Goal: Task Accomplishment & Management: Use online tool/utility

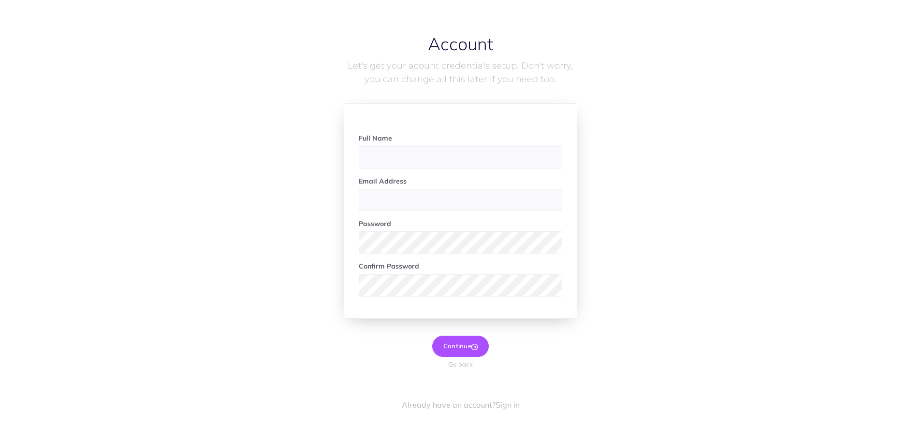
scroll to position [34, 0]
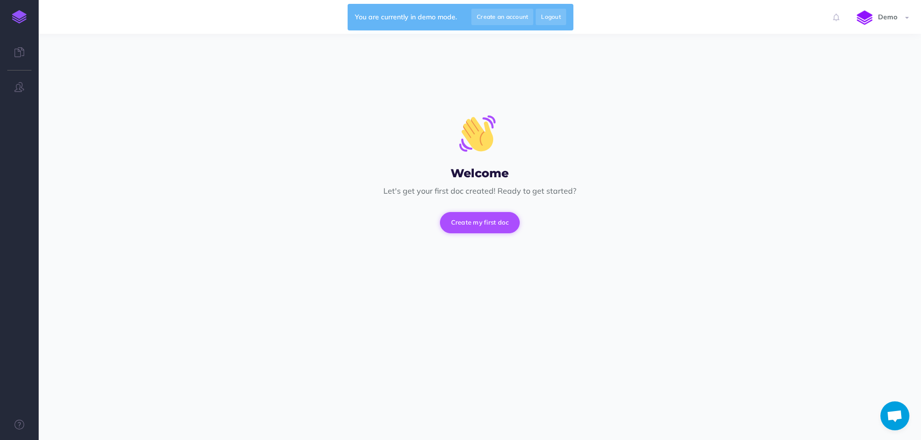
click at [489, 226] on button "Create my first doc" at bounding box center [480, 222] width 80 height 21
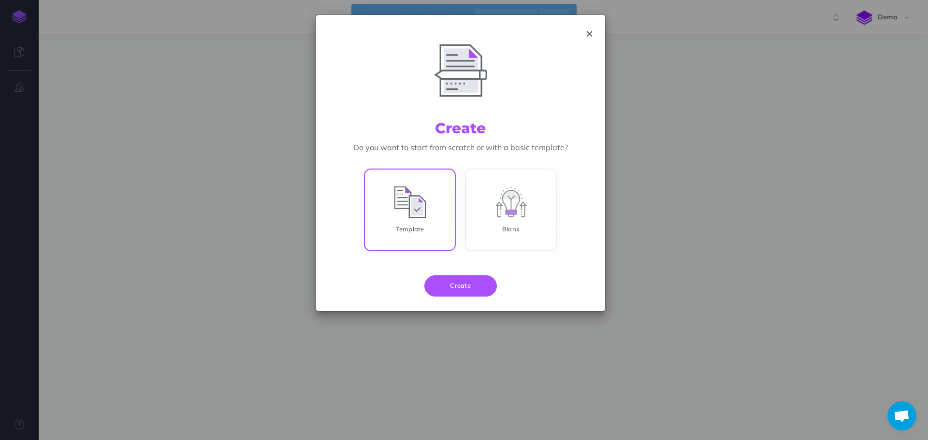
click at [444, 188] on input "Template" at bounding box center [410, 212] width 92 height 83
radio input "true"
click at [460, 293] on button "Create" at bounding box center [460, 286] width 73 height 21
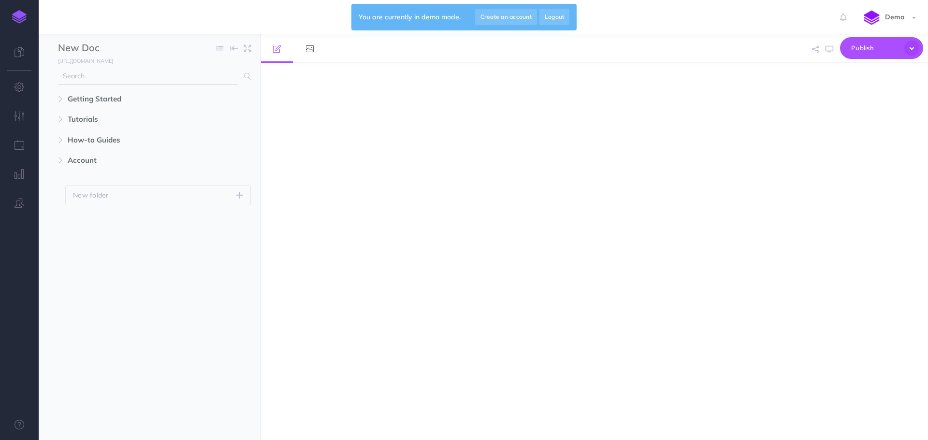
select select "null"
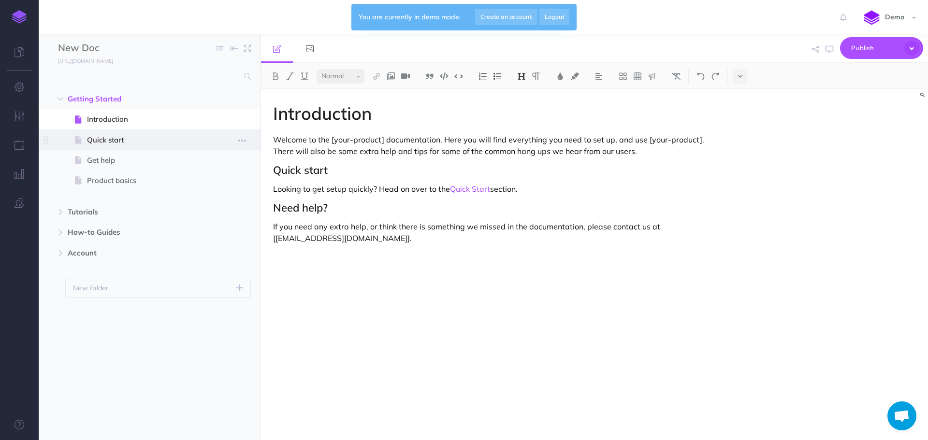
click at [183, 135] on span "Quick start" at bounding box center [145, 140] width 116 height 12
select select "null"
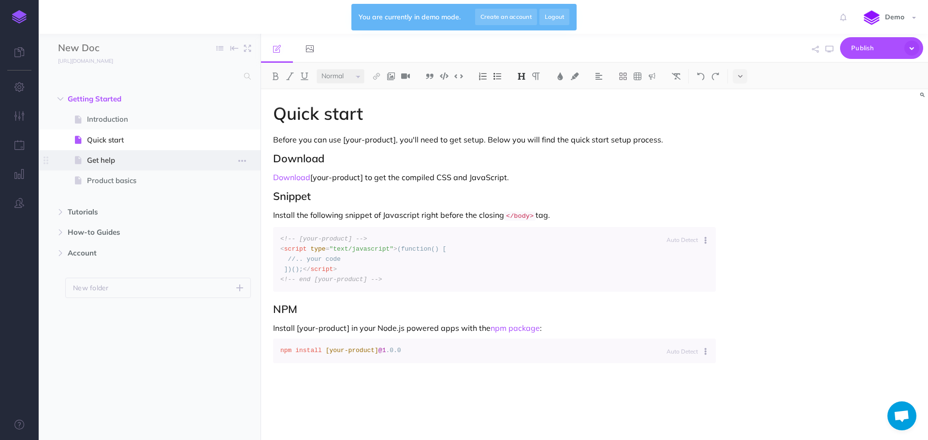
click at [164, 155] on span "Get help" at bounding box center [145, 161] width 116 height 12
select select "null"
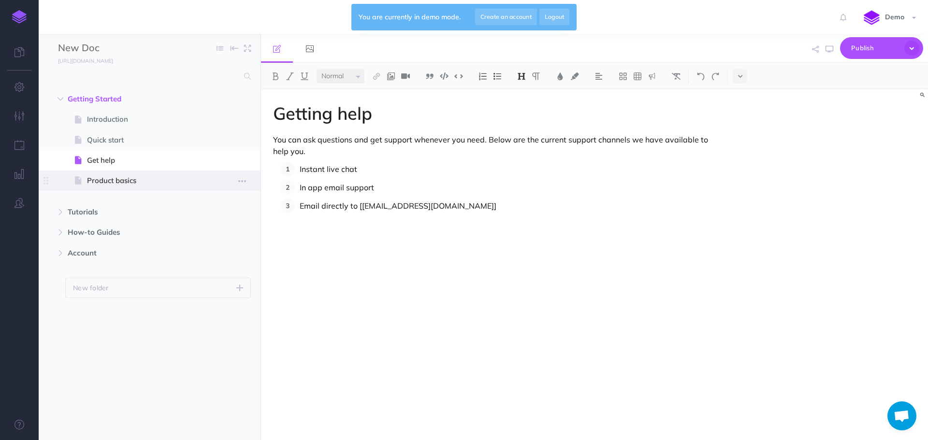
click at [170, 176] on span "Product basics" at bounding box center [145, 181] width 116 height 12
select select "null"
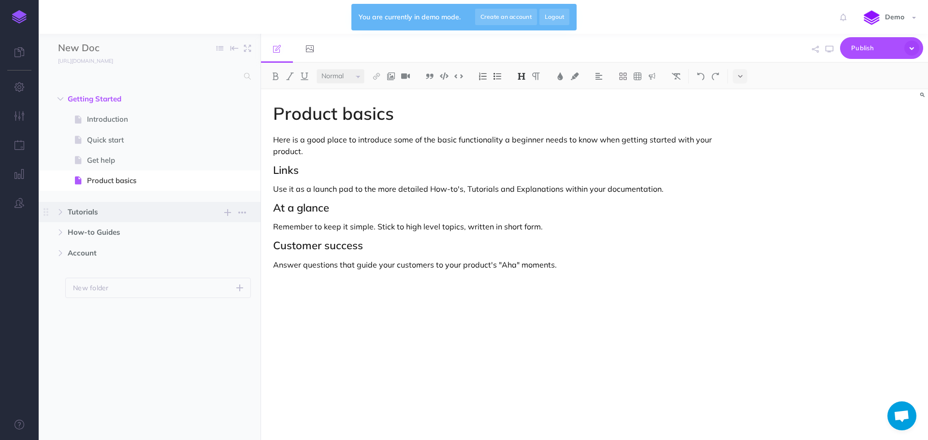
click at [97, 216] on span "Tutorials" at bounding box center [129, 212] width 123 height 12
click at [15, 53] on icon at bounding box center [20, 52] width 10 height 10
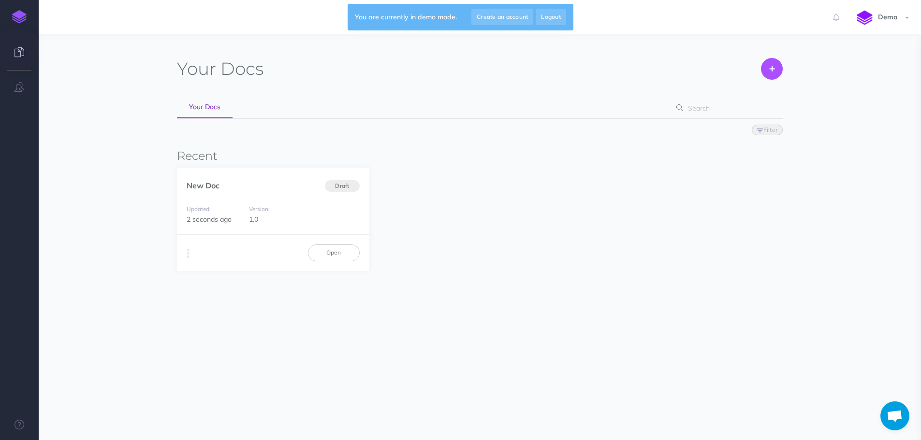
click at [18, 62] on link at bounding box center [19, 53] width 39 height 29
click at [261, 187] on div "New Doc Draft" at bounding box center [273, 181] width 192 height 26
click at [333, 254] on link "Open" at bounding box center [334, 253] width 52 height 16
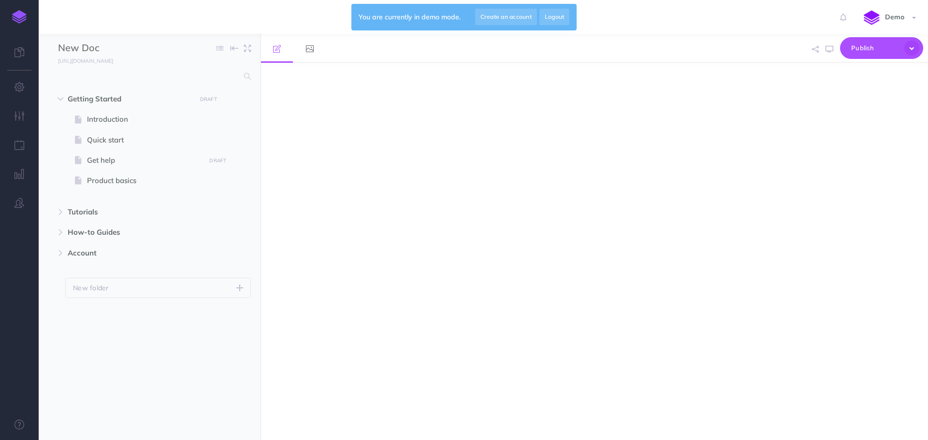
select select "null"
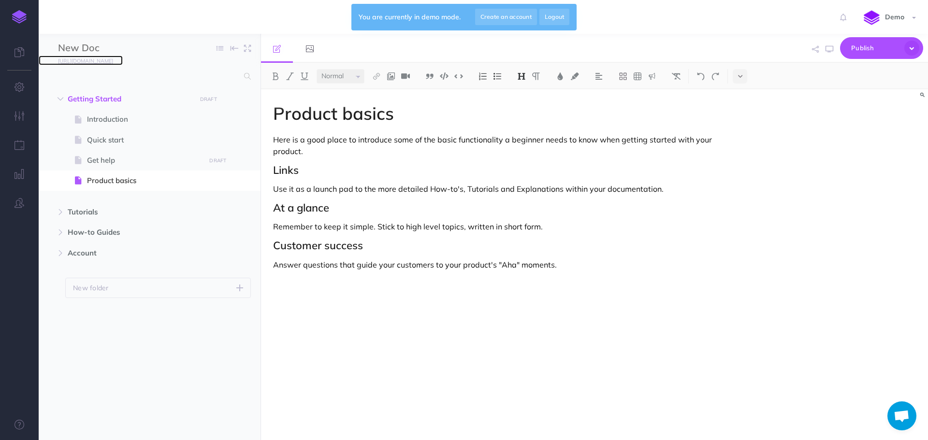
drag, startPoint x: 140, startPoint y: 63, endPoint x: 115, endPoint y: 60, distance: 25.4
click at [113, 60] on small "https://demo-jgyhfc08.snazzydocs.com" at bounding box center [85, 61] width 55 height 7
click at [868, 48] on span "Publish" at bounding box center [875, 48] width 48 height 15
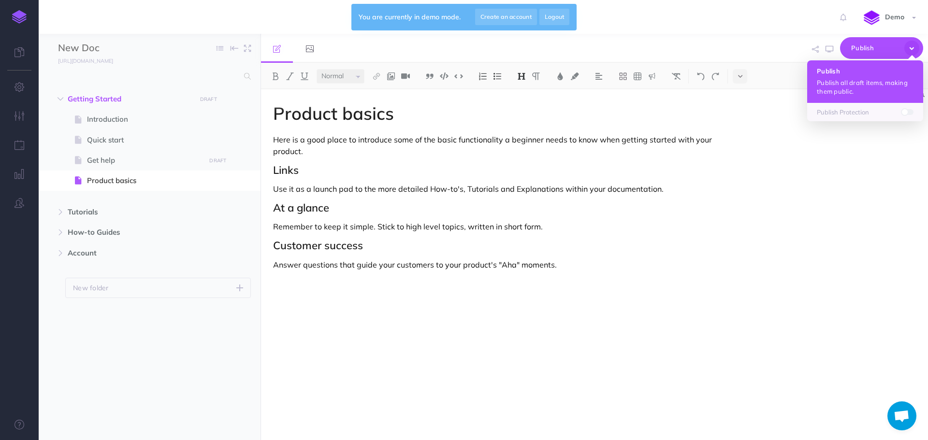
click at [857, 75] on button "Publish Publish all draft items, making them public." at bounding box center [865, 81] width 116 height 43
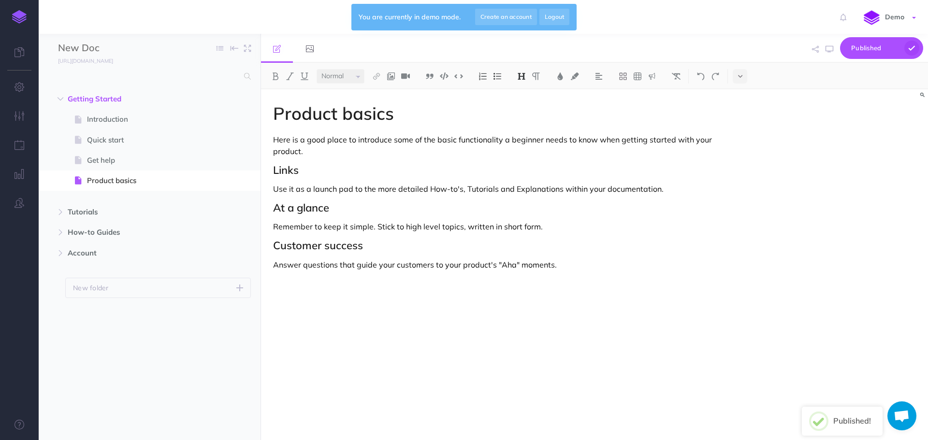
click at [889, 17] on span "Demo" at bounding box center [894, 17] width 29 height 9
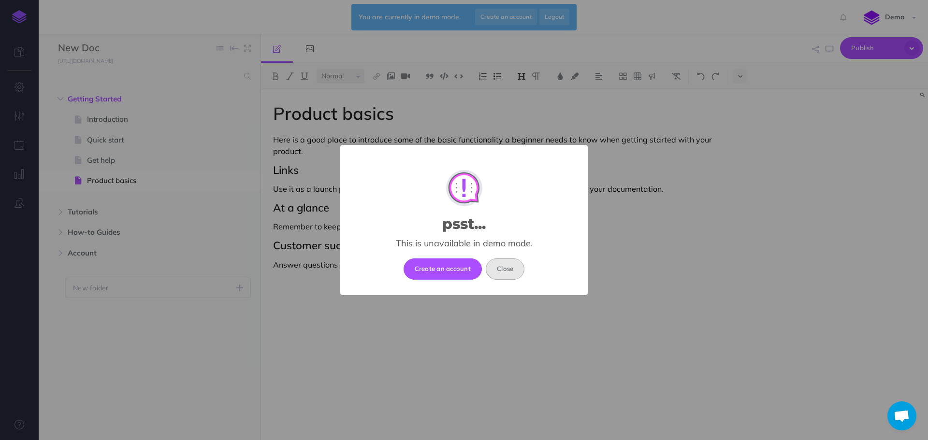
click at [512, 269] on button "Close" at bounding box center [505, 269] width 39 height 21
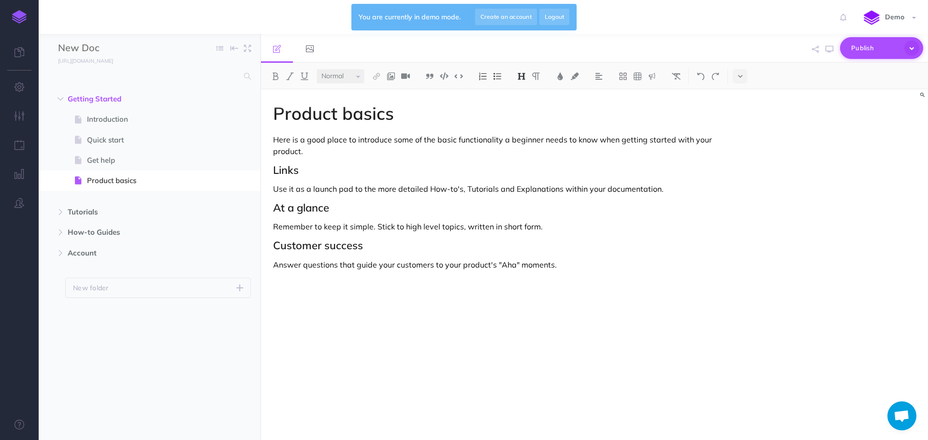
click at [880, 51] on span "Publish" at bounding box center [875, 48] width 48 height 15
click at [859, 117] on p "Publish Protection" at bounding box center [865, 112] width 97 height 9
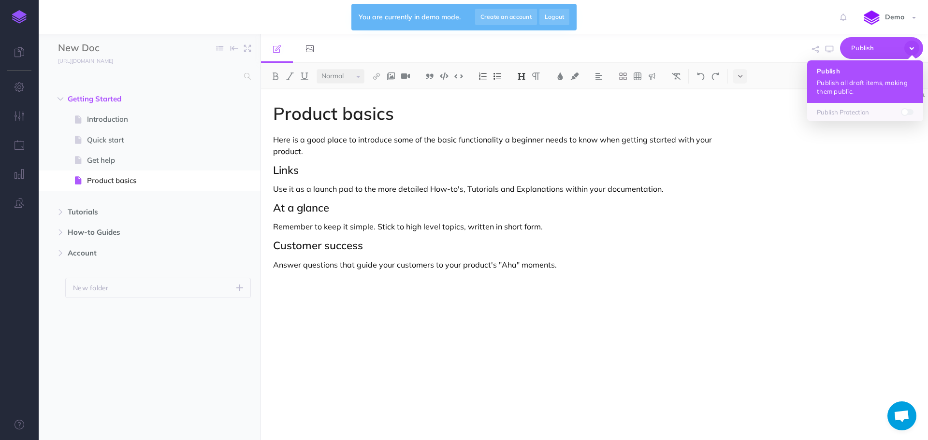
click at [847, 84] on p "Publish all draft items, making them public." at bounding box center [865, 86] width 97 height 17
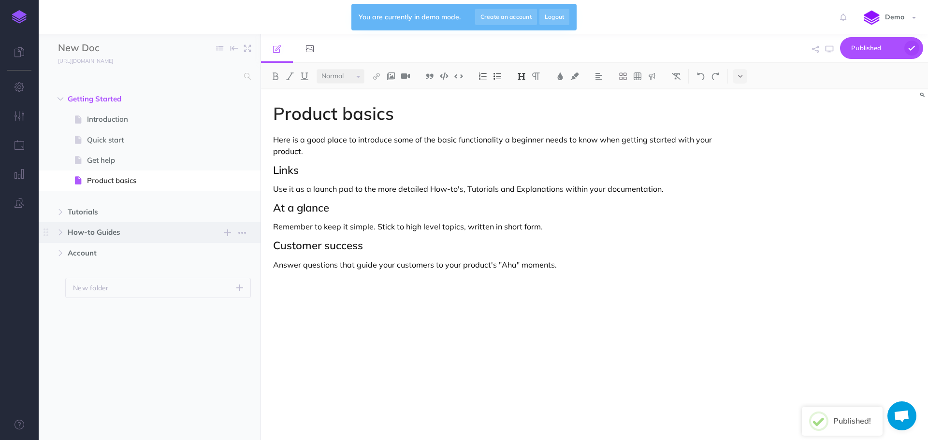
click at [166, 223] on span "How-to Guides New folder Add a new folder inside this folder New page Add a new…" at bounding box center [161, 232] width 186 height 20
select select "null"
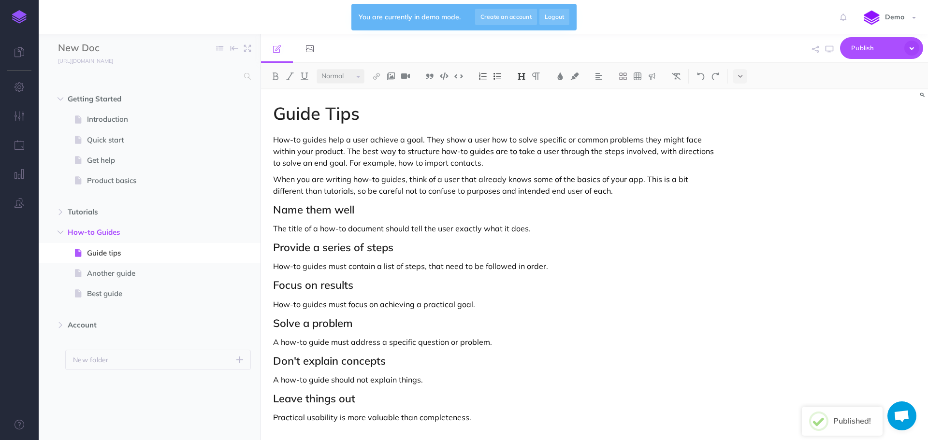
drag, startPoint x: 134, startPoint y: 293, endPoint x: 126, endPoint y: 307, distance: 15.6
click at [128, 305] on ul "Guide tips Page history Notes manager Duplicate Settings Delete Another guide P…" at bounding box center [158, 275] width 186 height 65
click at [125, 314] on ul "Getting Started New folder Add a new folder inside this folder New page Add a n…" at bounding box center [150, 252] width 222 height 326
click at [118, 324] on span "Account" at bounding box center [129, 326] width 123 height 12
select select "null"
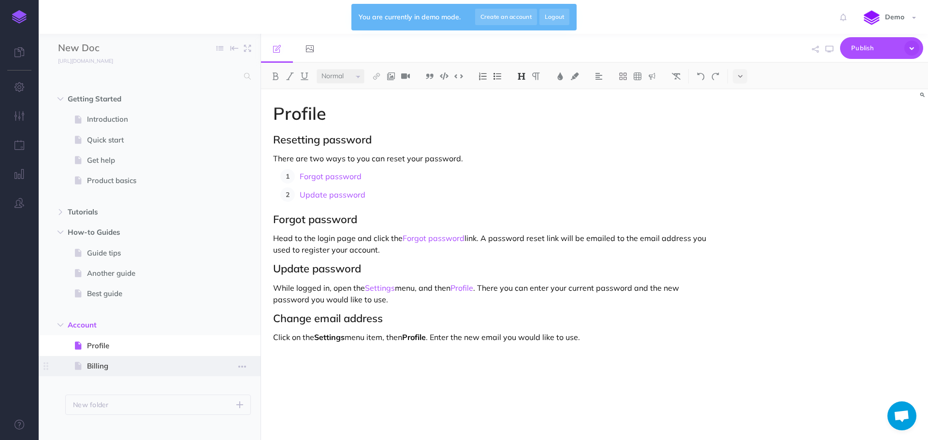
click at [119, 361] on span "Billing" at bounding box center [145, 367] width 116 height 12
select select "null"
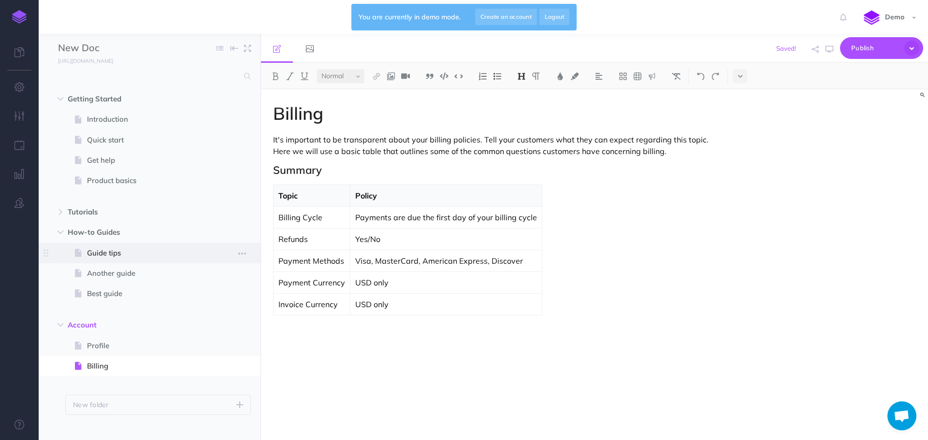
click at [134, 256] on span "Guide tips" at bounding box center [145, 254] width 116 height 12
select select "null"
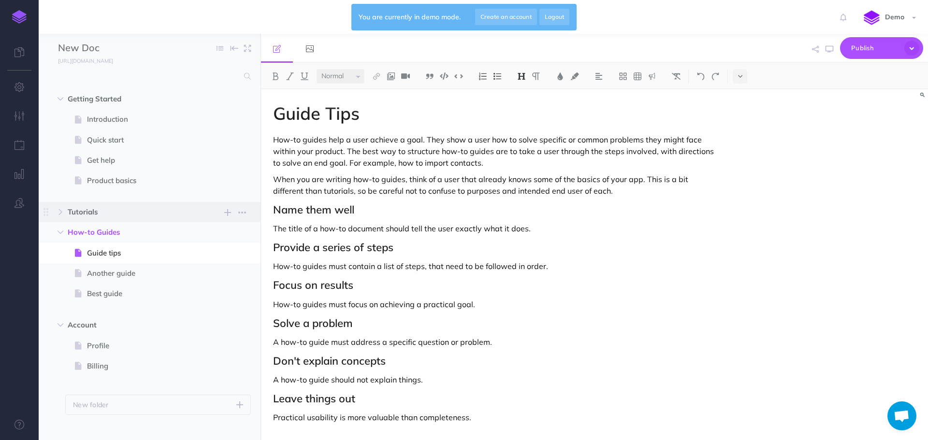
click at [130, 214] on span "Tutorials" at bounding box center [129, 212] width 123 height 12
select select "null"
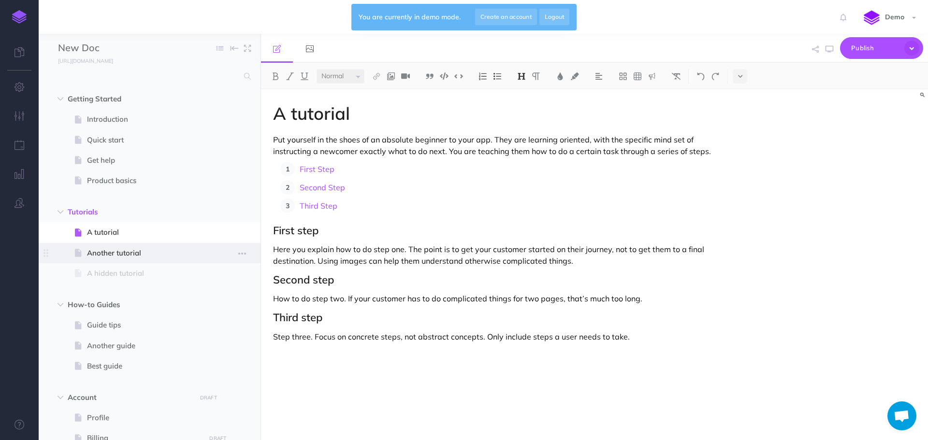
click at [163, 243] on span at bounding box center [150, 253] width 222 height 20
select select "null"
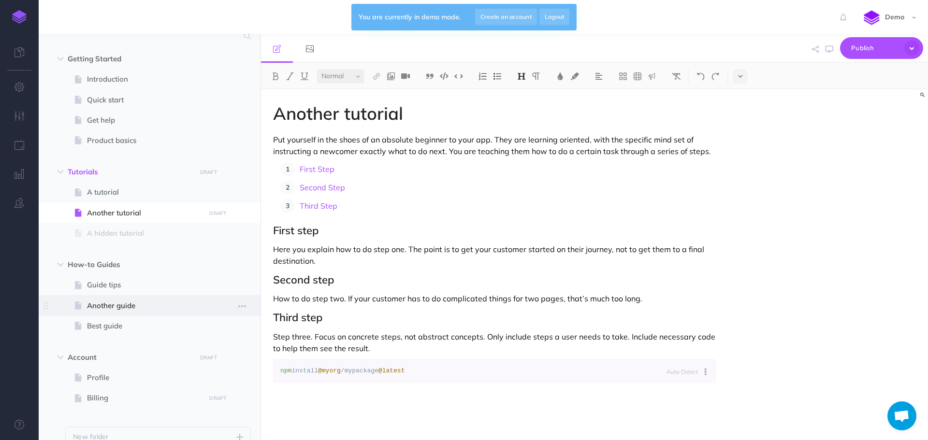
scroll to position [86, 0]
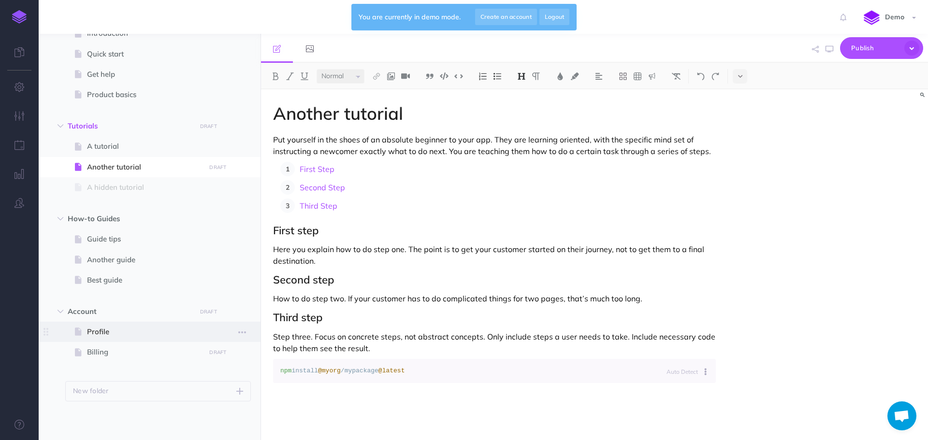
click at [178, 336] on span "Profile" at bounding box center [145, 332] width 116 height 12
select select "null"
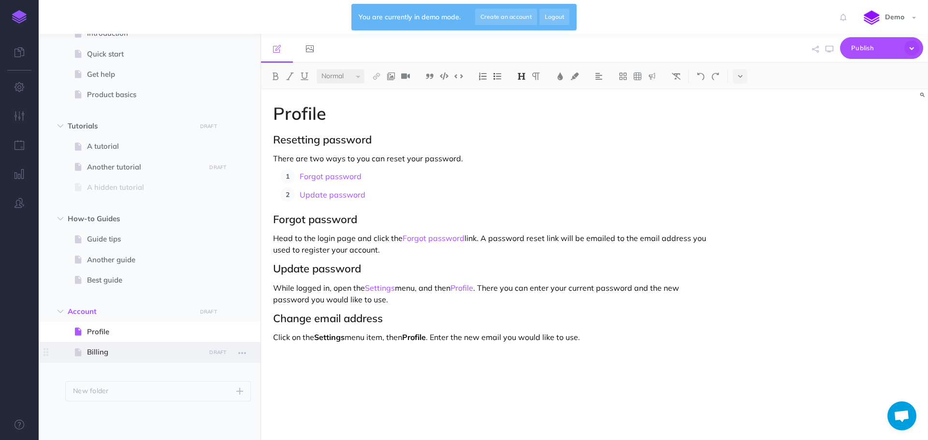
click at [158, 361] on span at bounding box center [150, 352] width 222 height 20
select select "null"
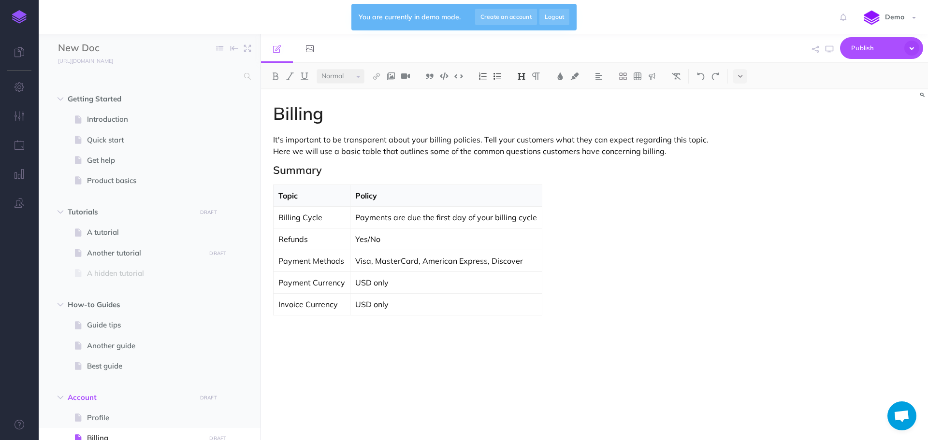
click at [29, 19] on link at bounding box center [19, 17] width 39 height 34
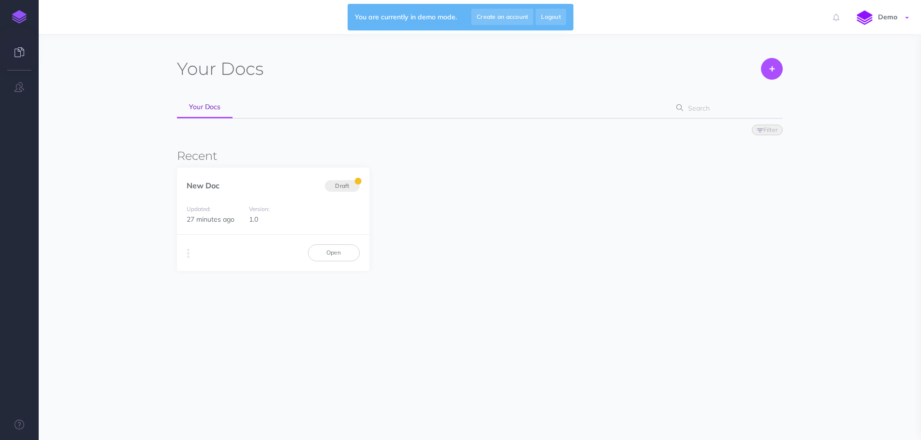
click at [870, 21] on img at bounding box center [864, 17] width 17 height 17
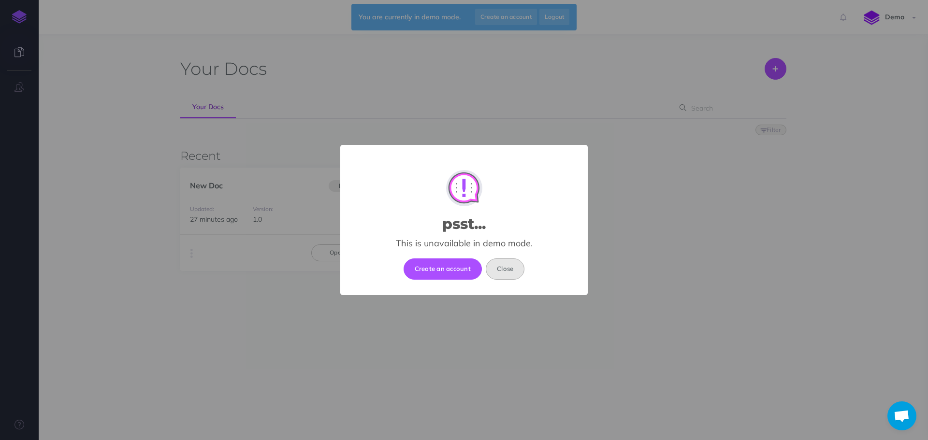
click at [517, 272] on button "Close" at bounding box center [505, 269] width 39 height 21
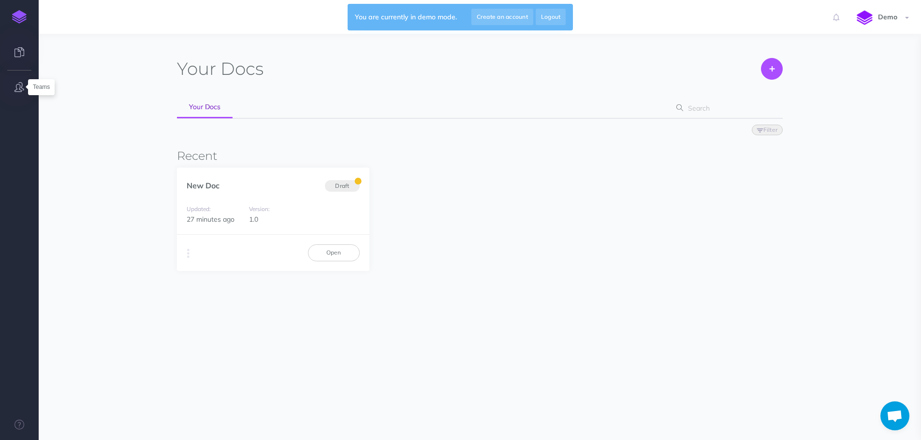
click at [17, 83] on icon "button" at bounding box center [20, 87] width 10 height 10
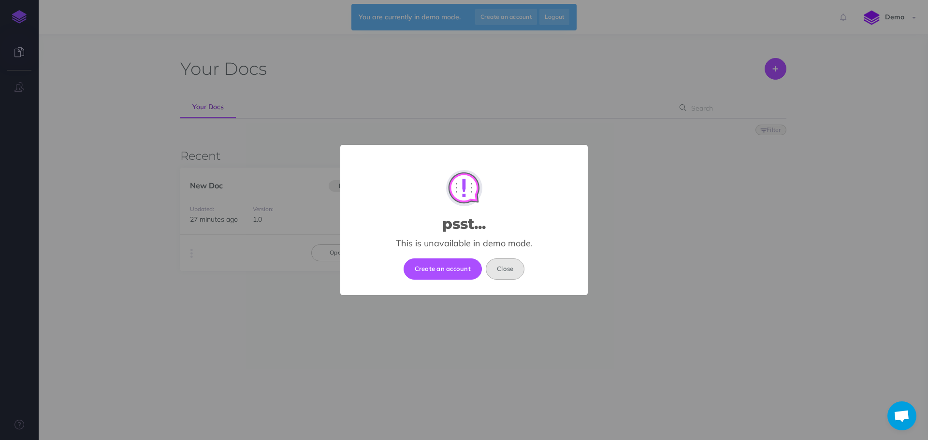
click at [511, 272] on button "Close" at bounding box center [505, 269] width 39 height 21
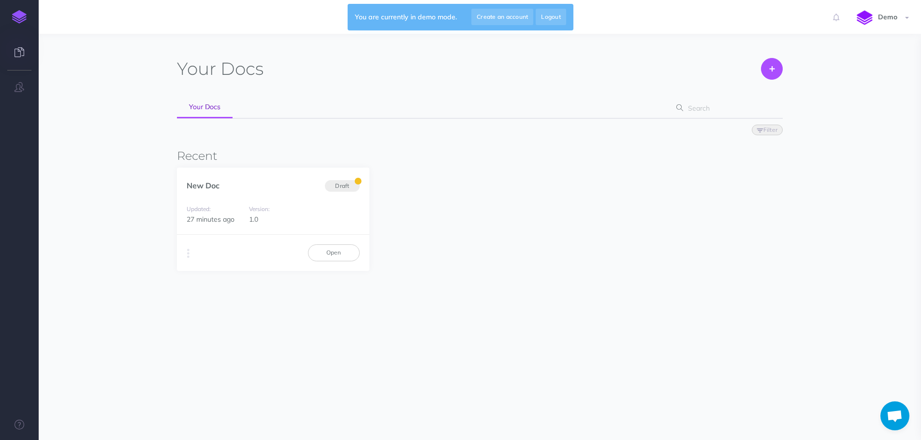
click at [16, 16] on img at bounding box center [19, 17] width 15 height 14
click at [896, 23] on link "Demo" at bounding box center [884, 17] width 74 height 34
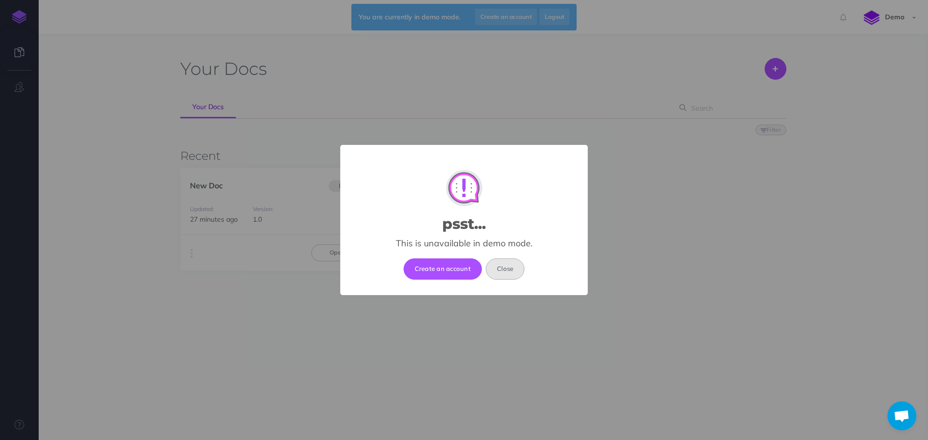
click at [511, 270] on button "Close" at bounding box center [505, 269] width 39 height 21
